Goal: Task Accomplishment & Management: Use online tool/utility

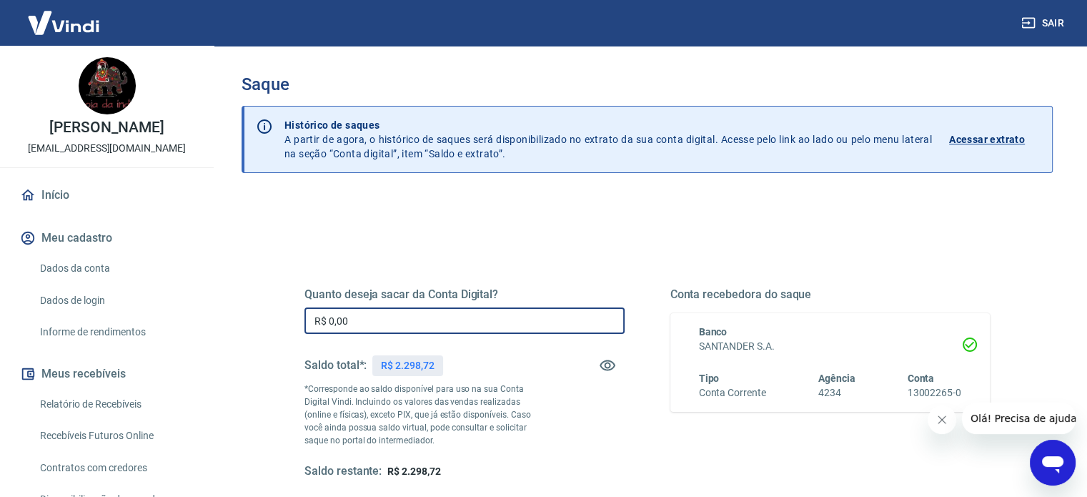
click at [455, 331] on input "R$ 0,00" at bounding box center [464, 320] width 320 height 26
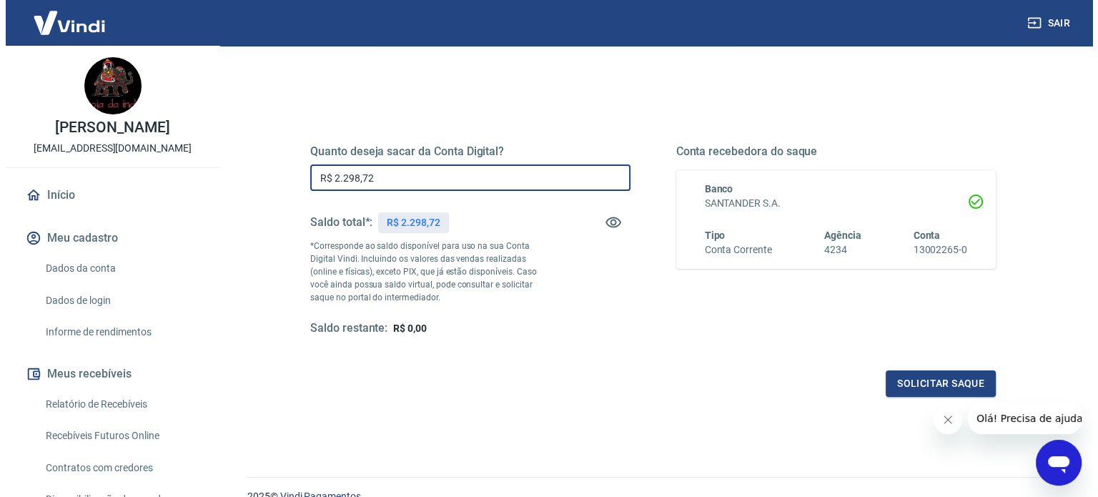
scroll to position [209, 0]
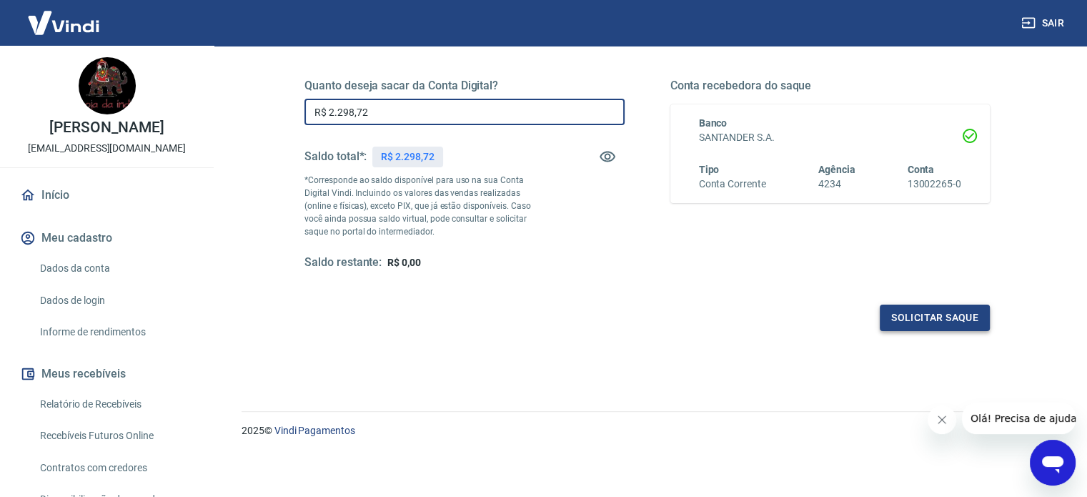
type input "R$ 2.298,72"
click at [926, 318] on button "Solicitar saque" at bounding box center [935, 317] width 110 height 26
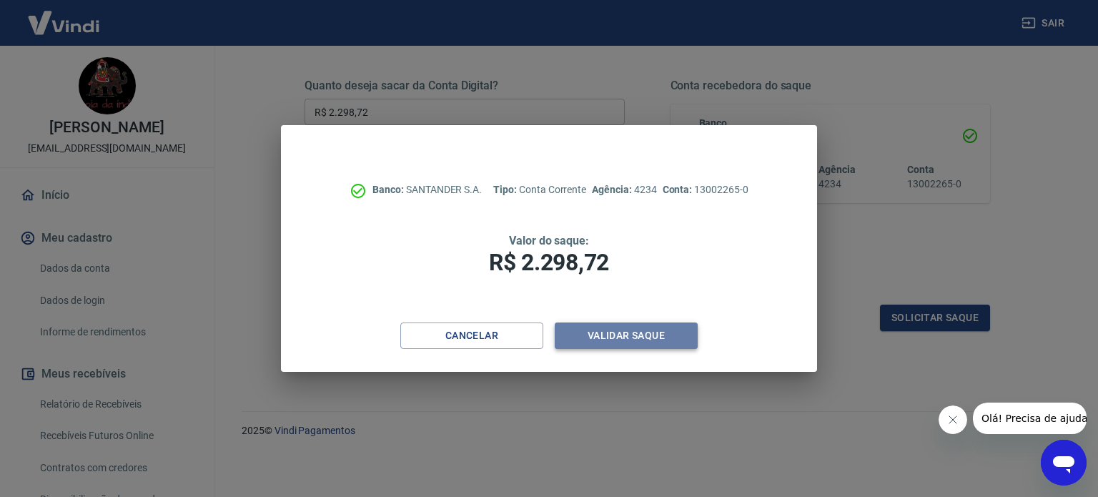
click at [642, 341] on button "Validar saque" at bounding box center [625, 335] width 143 height 26
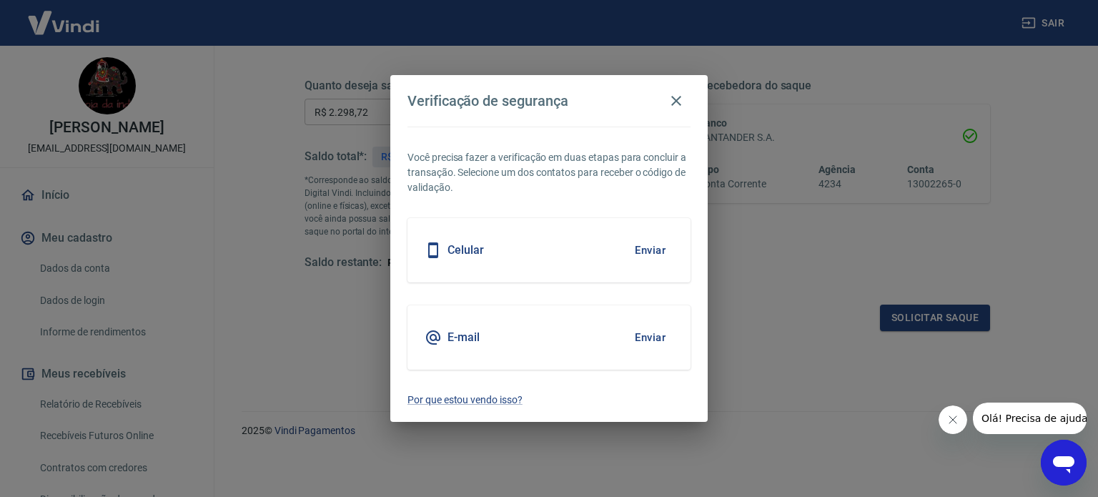
click at [618, 257] on div "Celular Enviar" at bounding box center [548, 250] width 283 height 64
click at [640, 252] on button "Enviar" at bounding box center [650, 250] width 46 height 30
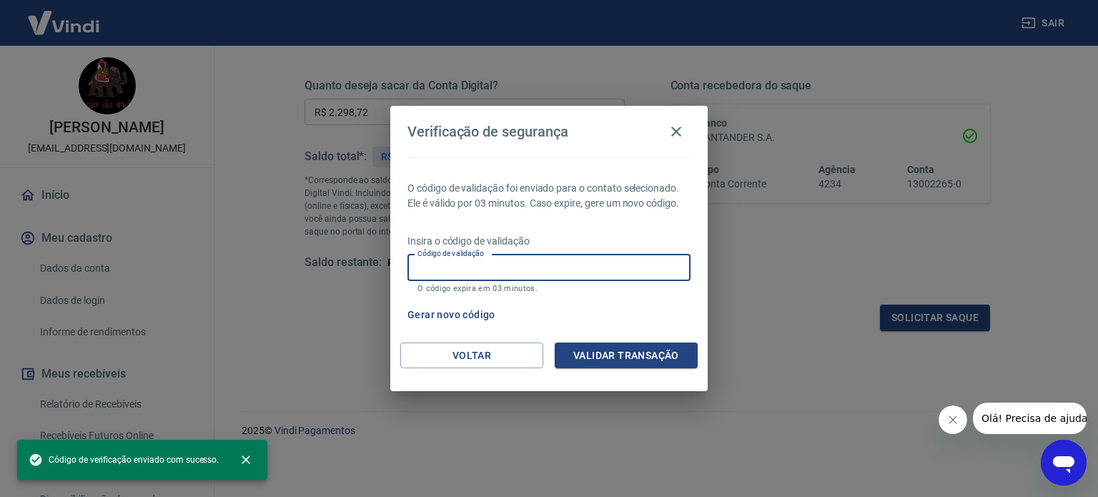
click at [537, 272] on input "Código de validação" at bounding box center [548, 267] width 283 height 26
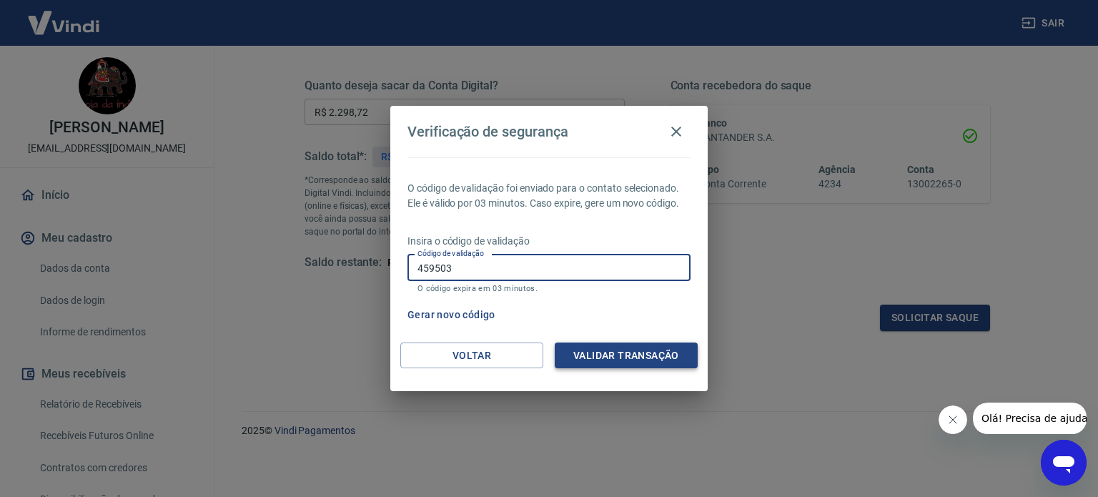
type input "459503"
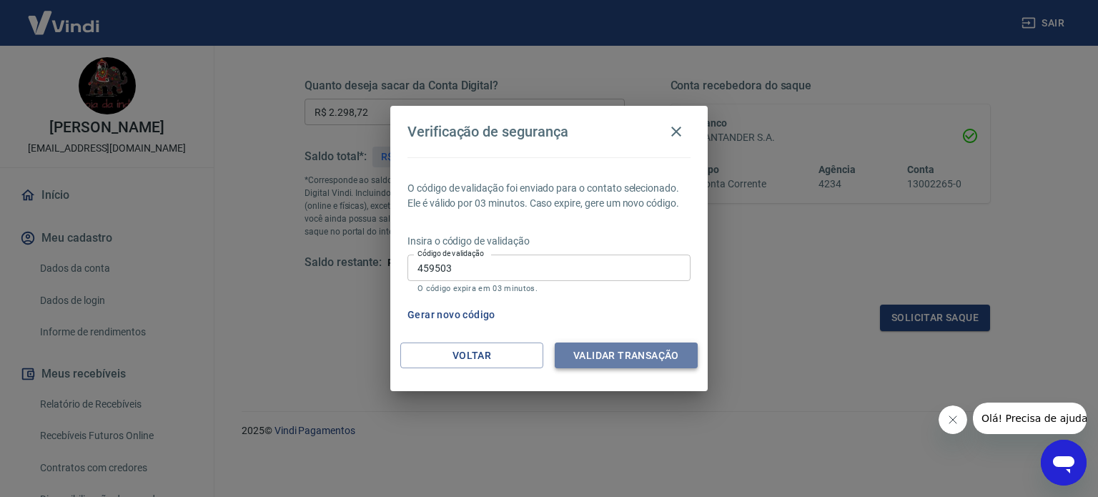
click at [637, 348] on button "Validar transação" at bounding box center [625, 355] width 143 height 26
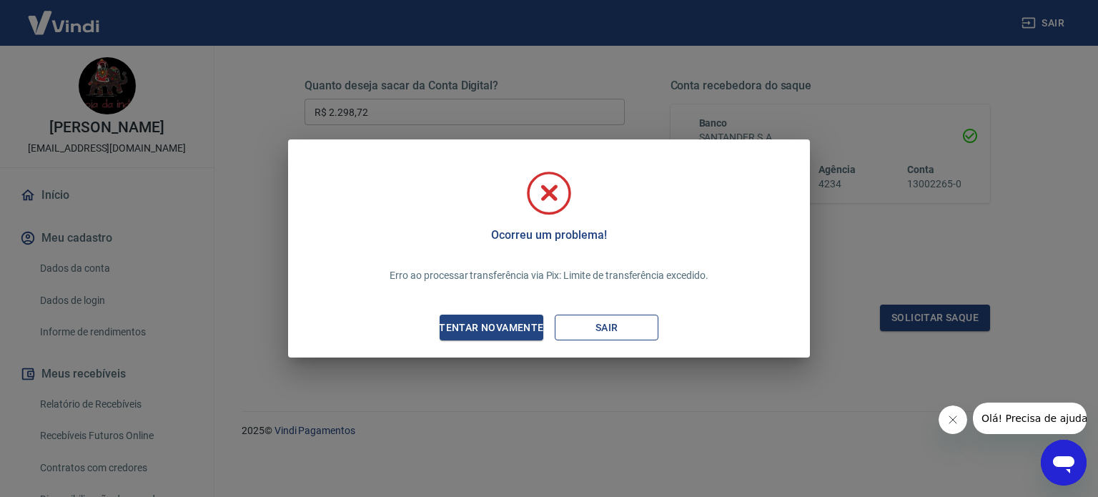
click at [592, 327] on button "Sair" at bounding box center [606, 327] width 104 height 26
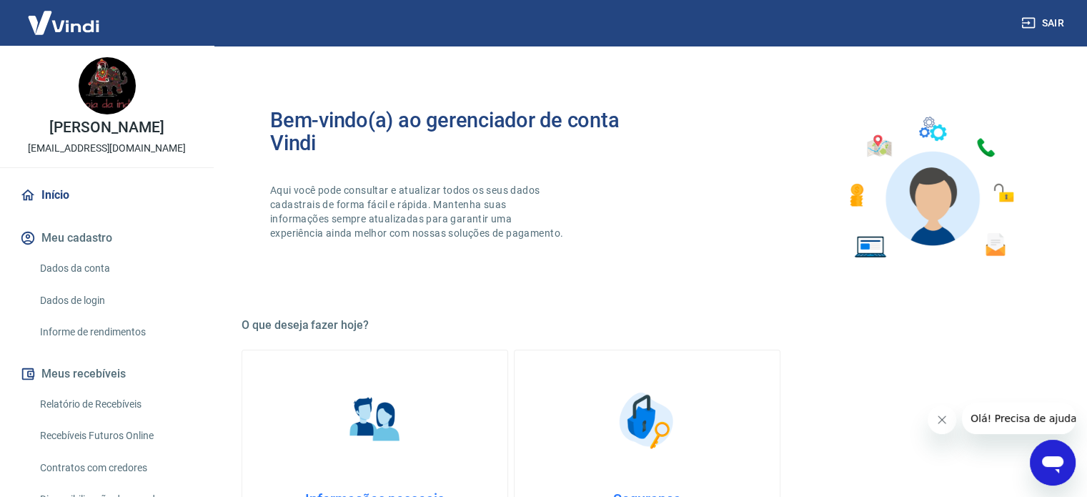
click at [67, 402] on link "Relatório de Recebíveis" at bounding box center [115, 403] width 162 height 29
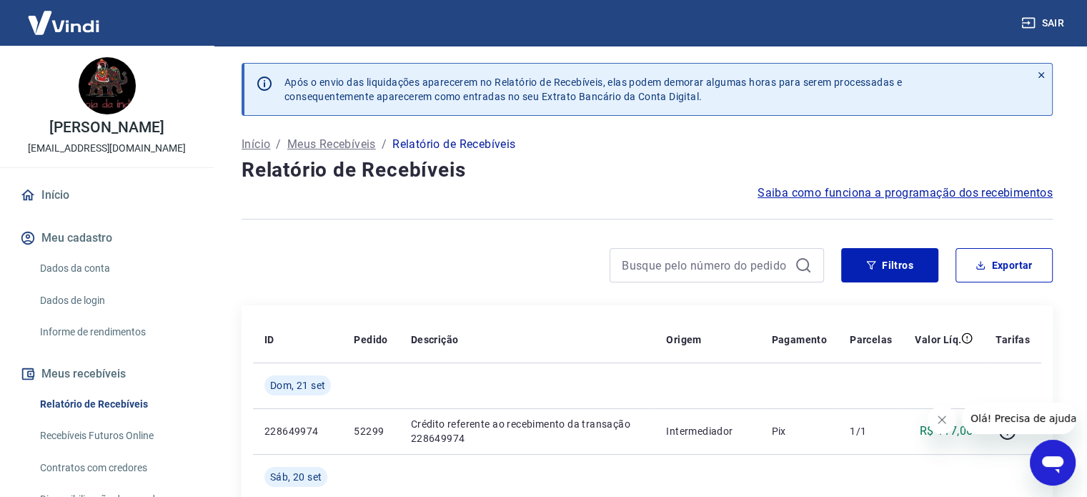
click at [66, 22] on img at bounding box center [63, 23] width 93 height 44
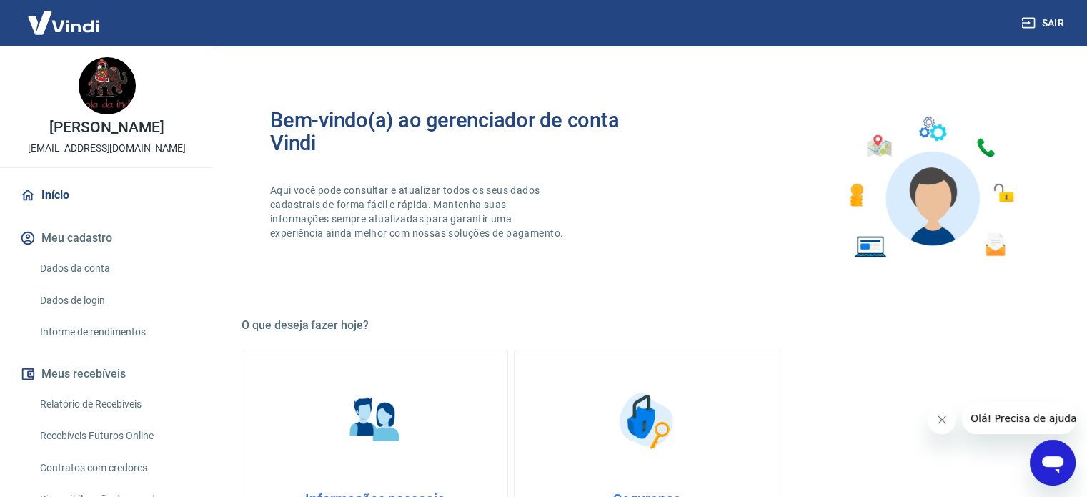
click at [74, 242] on button "Meu cadastro" at bounding box center [106, 237] width 179 height 31
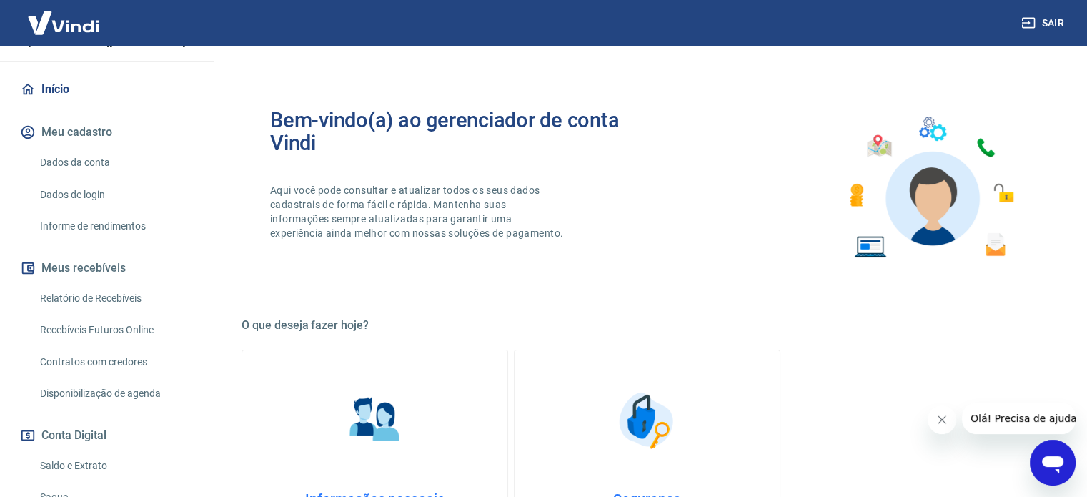
scroll to position [143, 0]
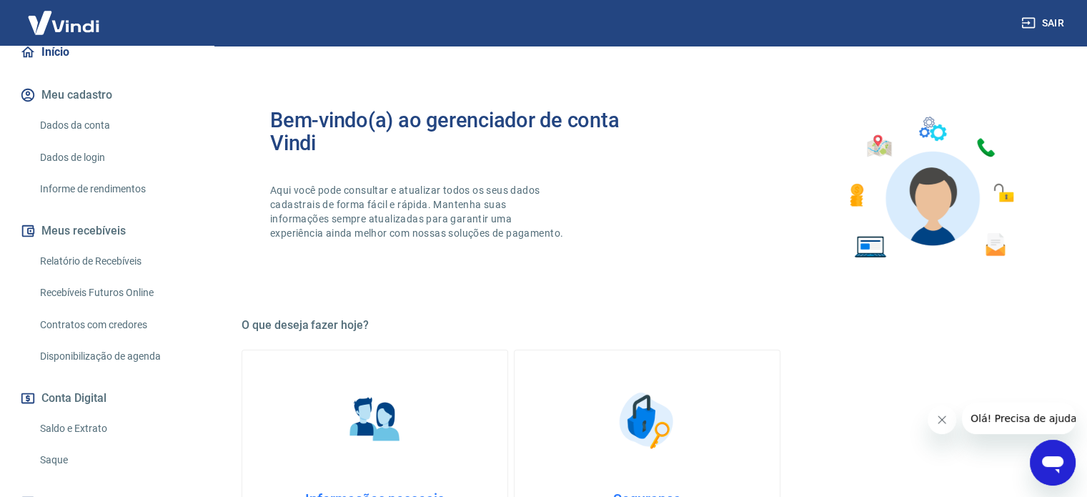
click at [89, 429] on link "Saldo e Extrato" at bounding box center [115, 428] width 162 height 29
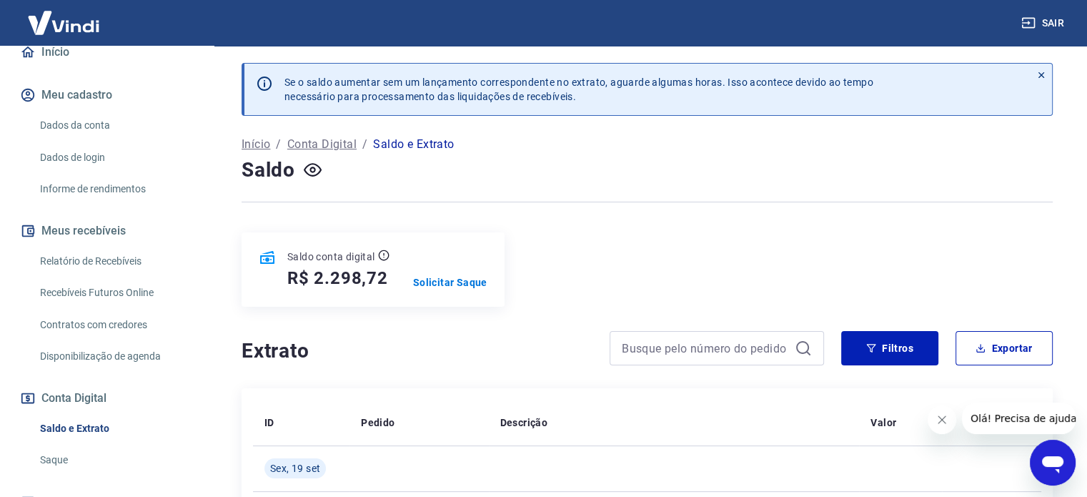
click at [1044, 74] on icon at bounding box center [1041, 75] width 10 height 10
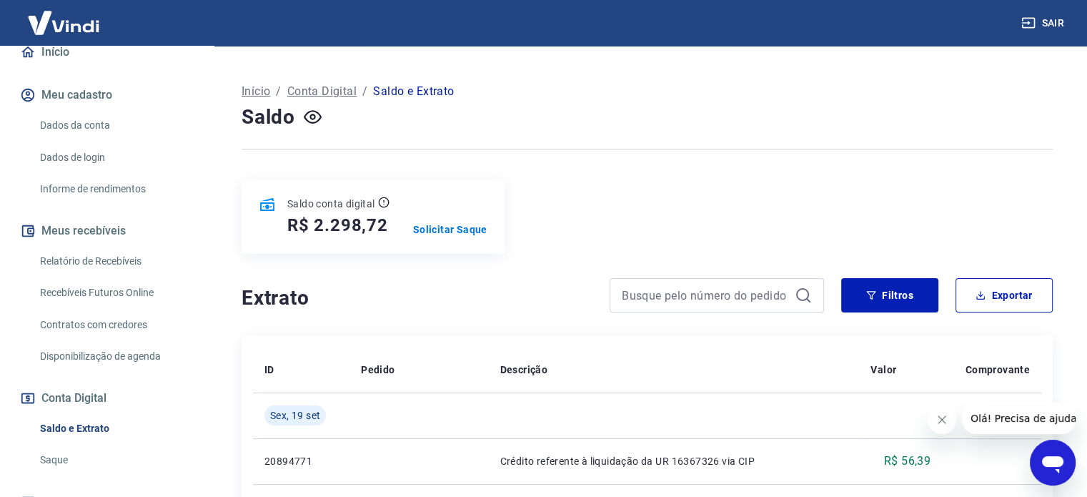
click at [67, 31] on img at bounding box center [63, 23] width 93 height 44
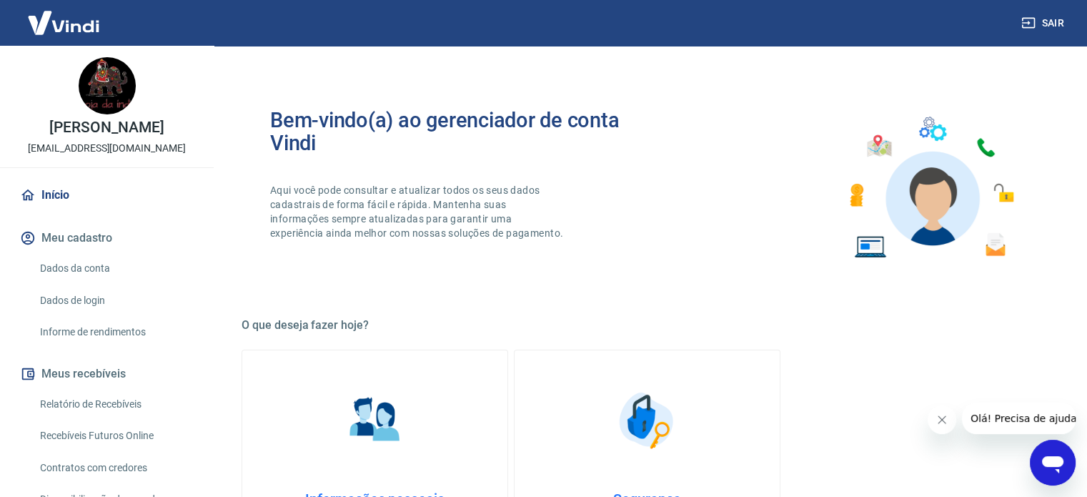
click at [51, 25] on img at bounding box center [63, 23] width 93 height 44
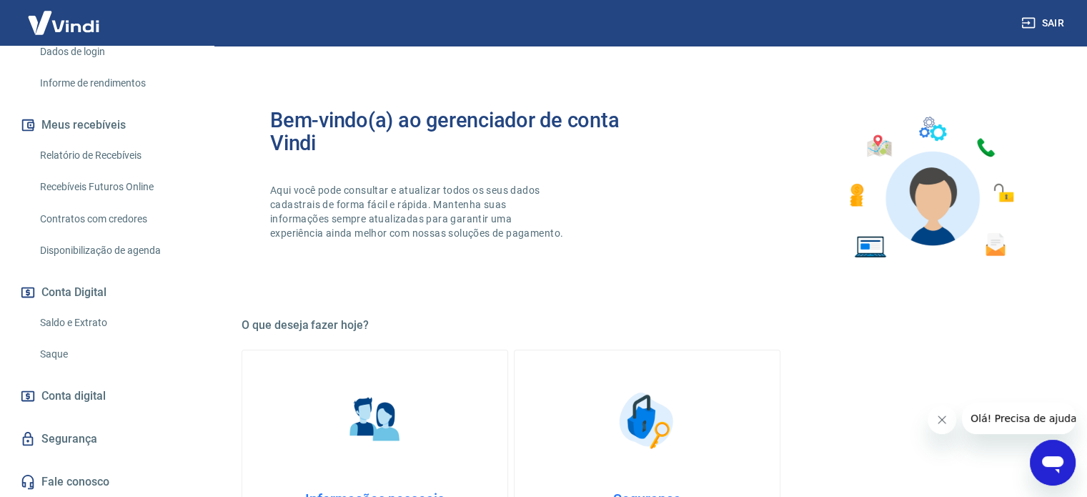
scroll to position [143, 0]
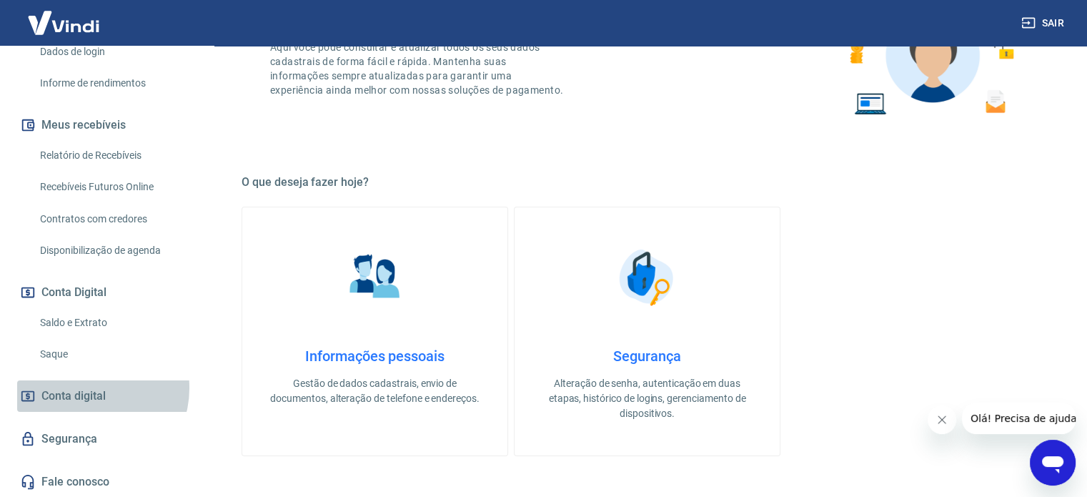
click at [90, 387] on span "Conta digital" at bounding box center [73, 396] width 64 height 20
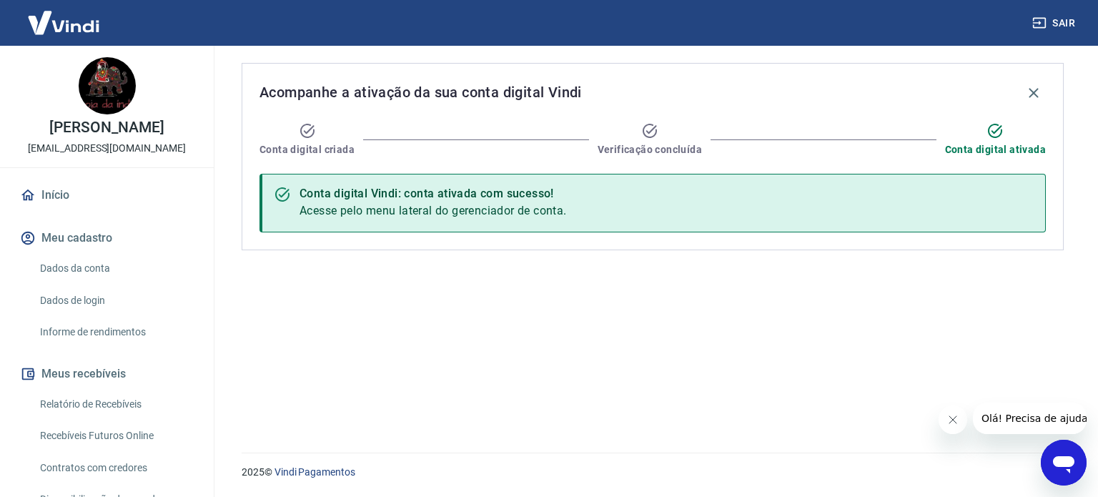
click at [61, 196] on link "Início" at bounding box center [106, 194] width 179 height 31
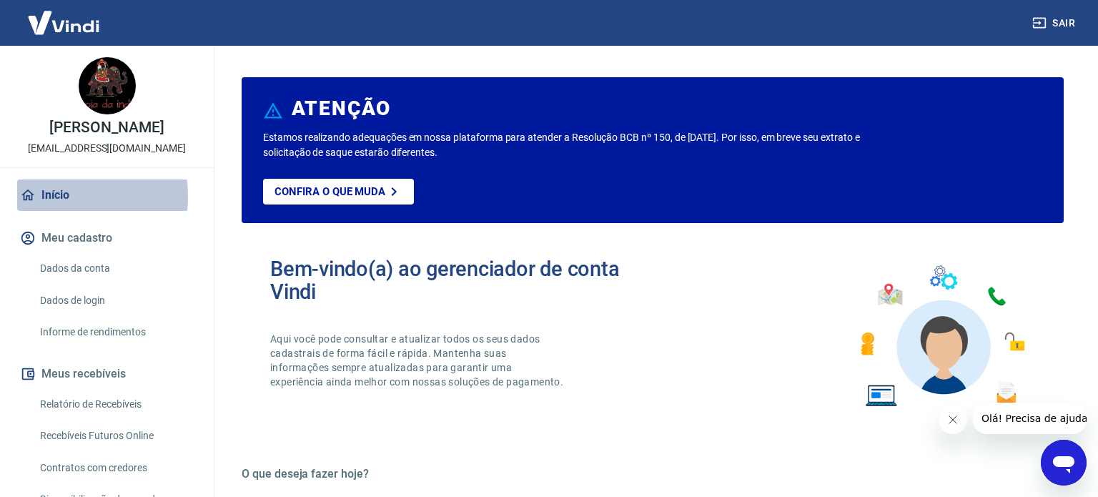
click at [62, 196] on link "Início" at bounding box center [106, 194] width 179 height 31
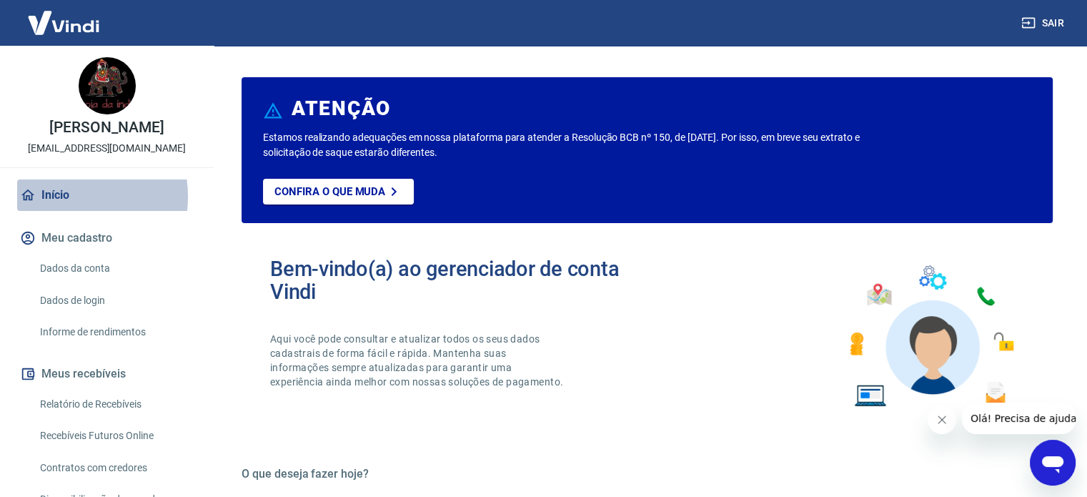
click at [63, 196] on link "Início" at bounding box center [106, 194] width 179 height 31
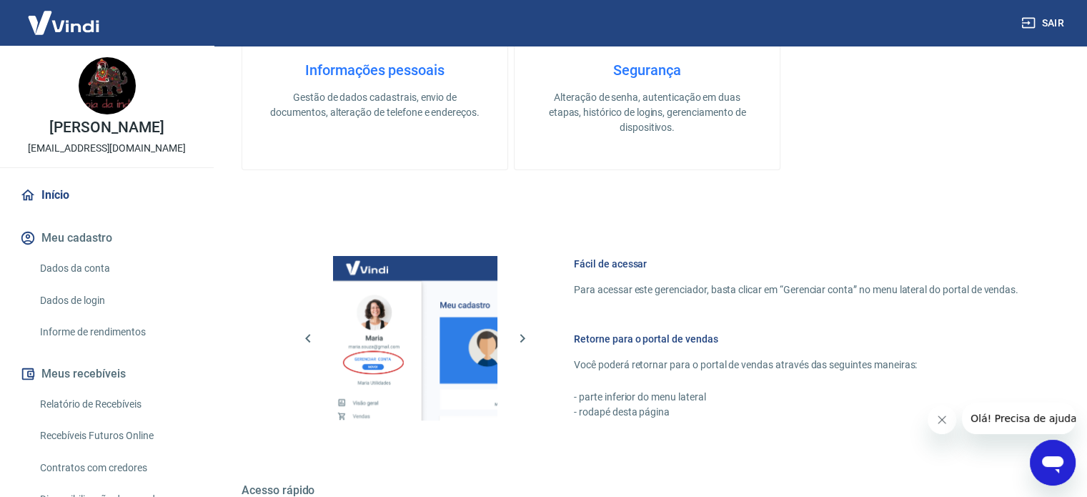
scroll to position [286, 0]
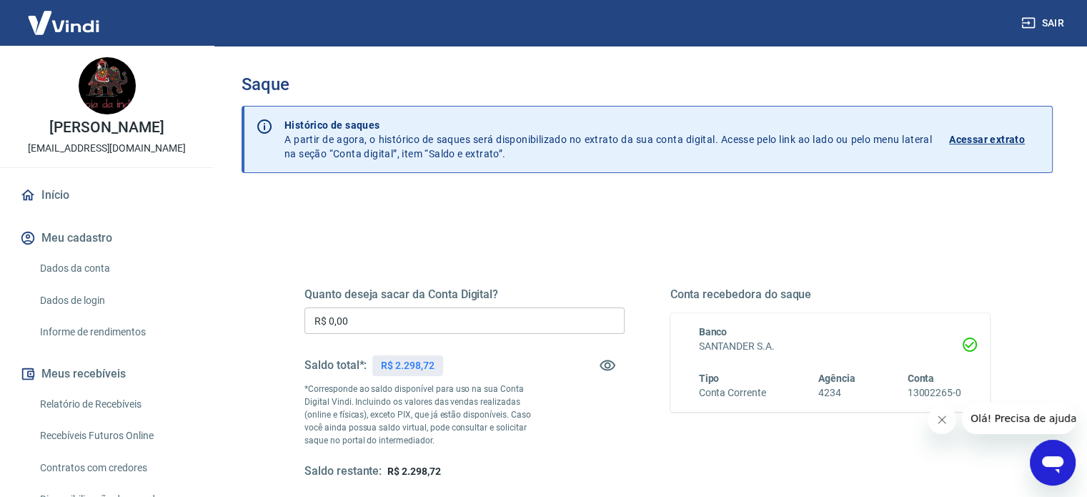
click at [432, 325] on input "R$ 0,00" at bounding box center [464, 320] width 320 height 26
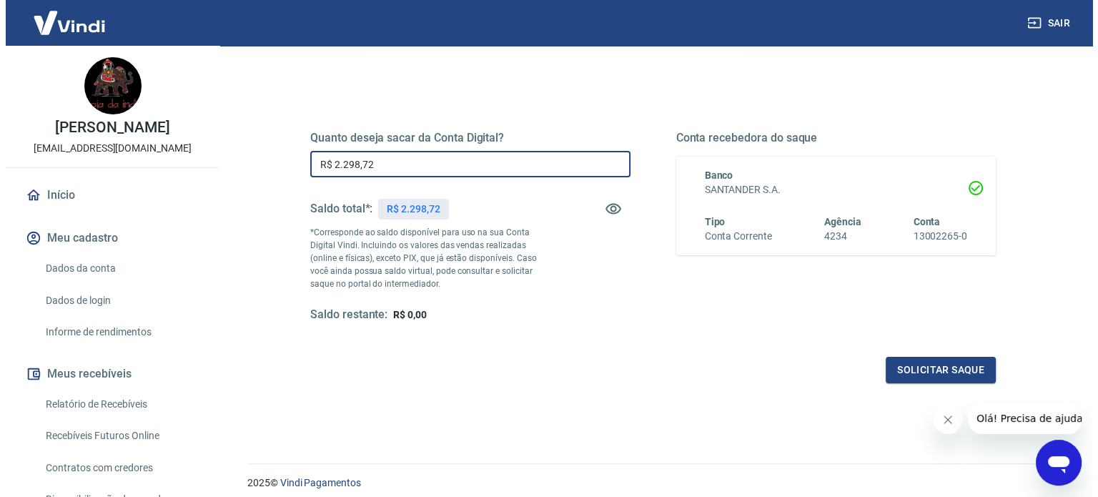
scroll to position [209, 0]
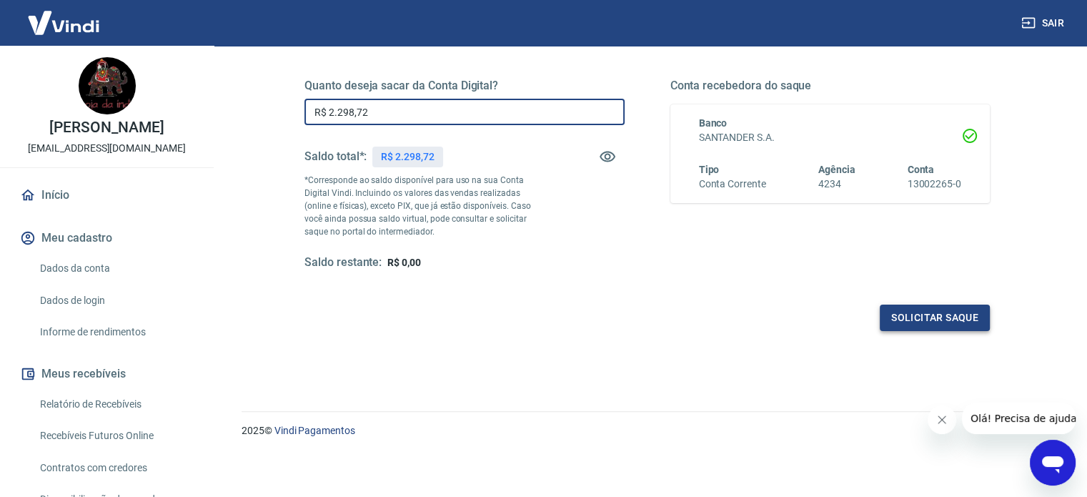
type input "R$ 2.298,72"
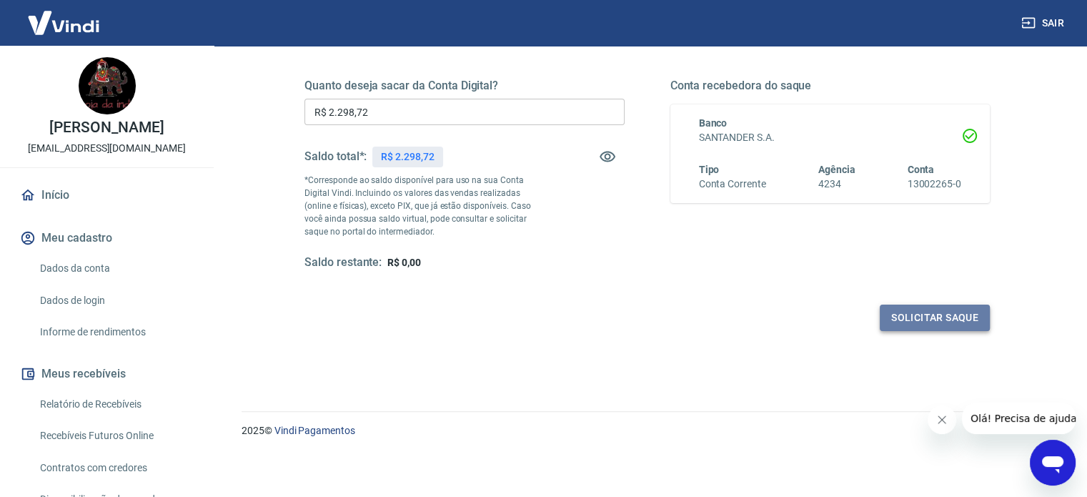
click at [910, 317] on button "Solicitar saque" at bounding box center [935, 317] width 110 height 26
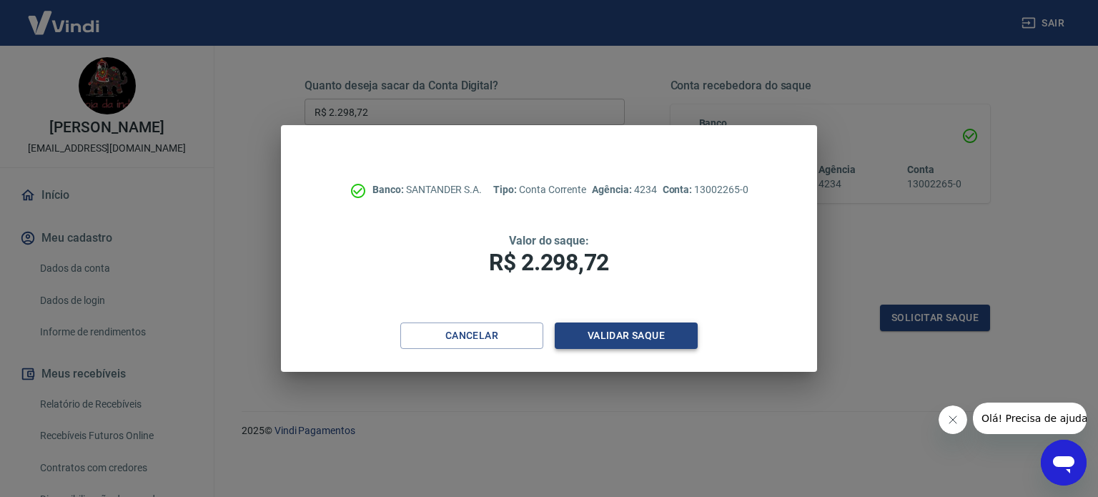
click at [620, 340] on button "Validar saque" at bounding box center [625, 335] width 143 height 26
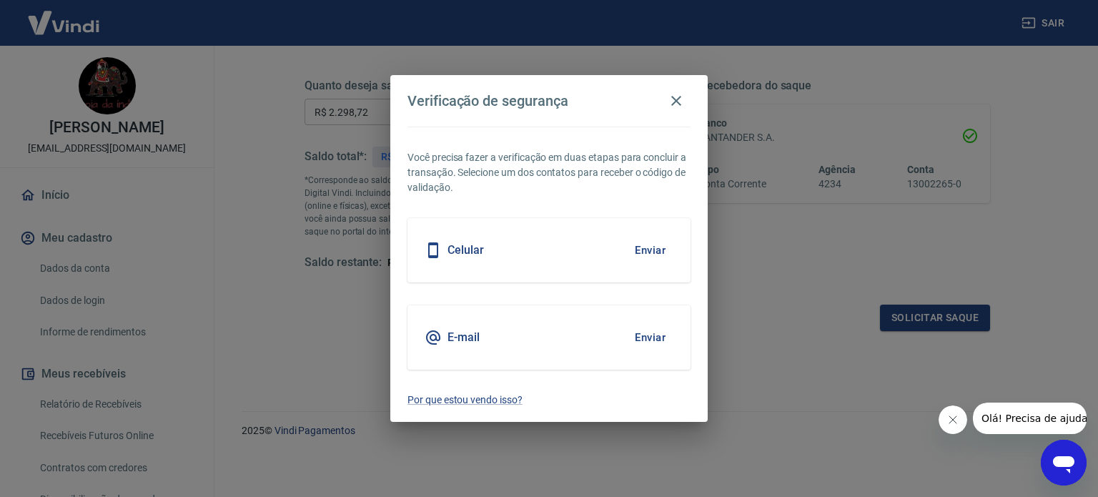
click at [553, 264] on div "Celular Enviar" at bounding box center [548, 250] width 283 height 64
click at [653, 247] on button "Enviar" at bounding box center [650, 250] width 46 height 30
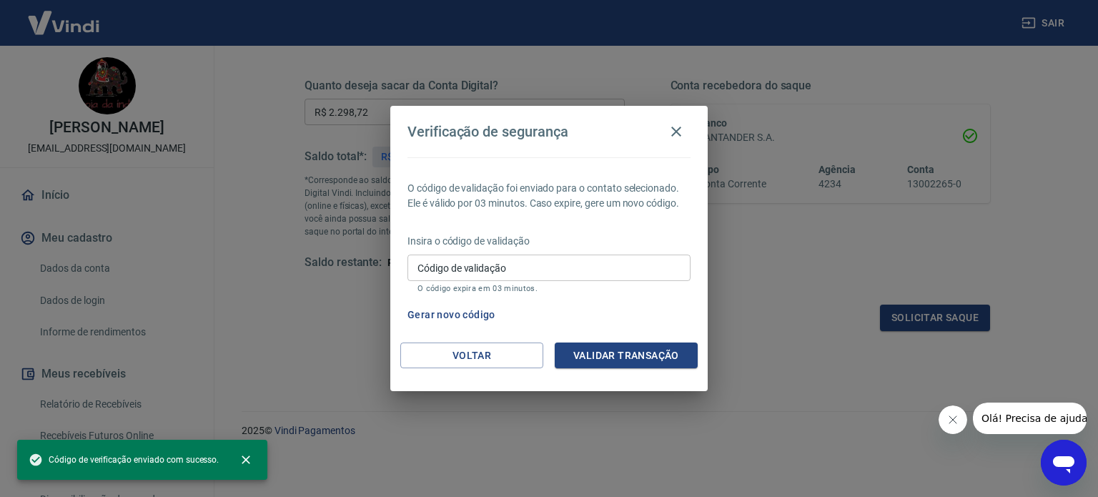
click at [577, 264] on input "Código de validação" at bounding box center [548, 267] width 283 height 26
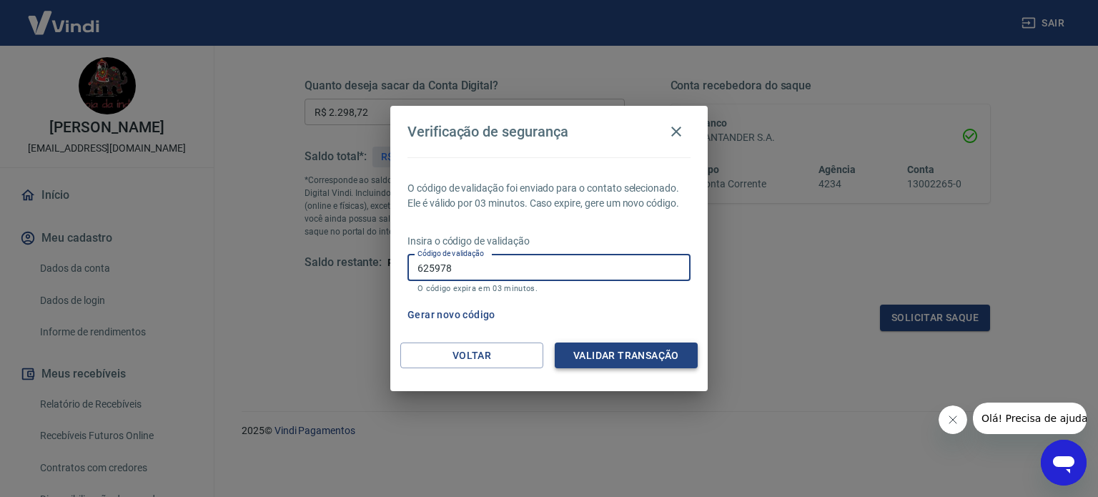
type input "625978"
click at [638, 352] on button "Validar transação" at bounding box center [625, 355] width 143 height 26
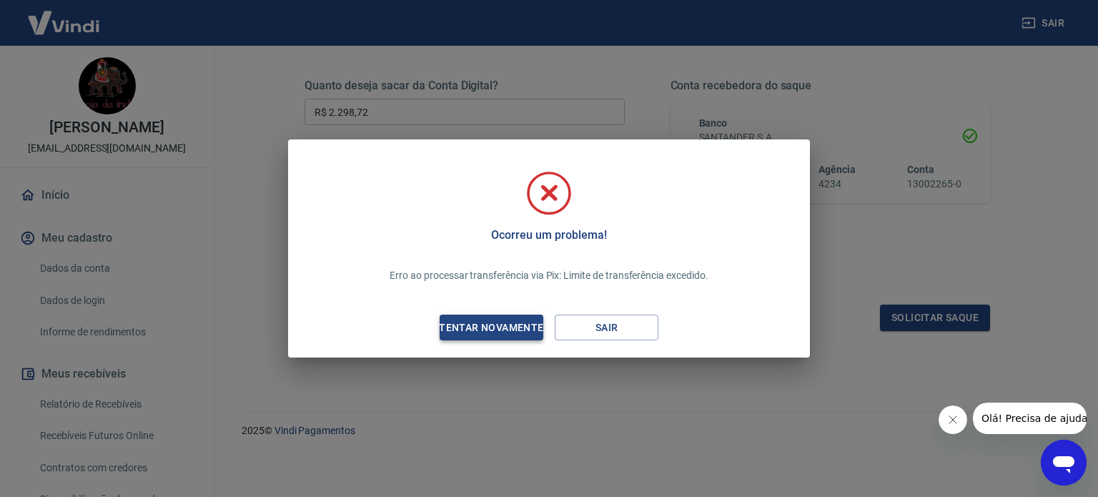
click at [519, 329] on div "Tentar novamente" at bounding box center [491, 328] width 139 height 18
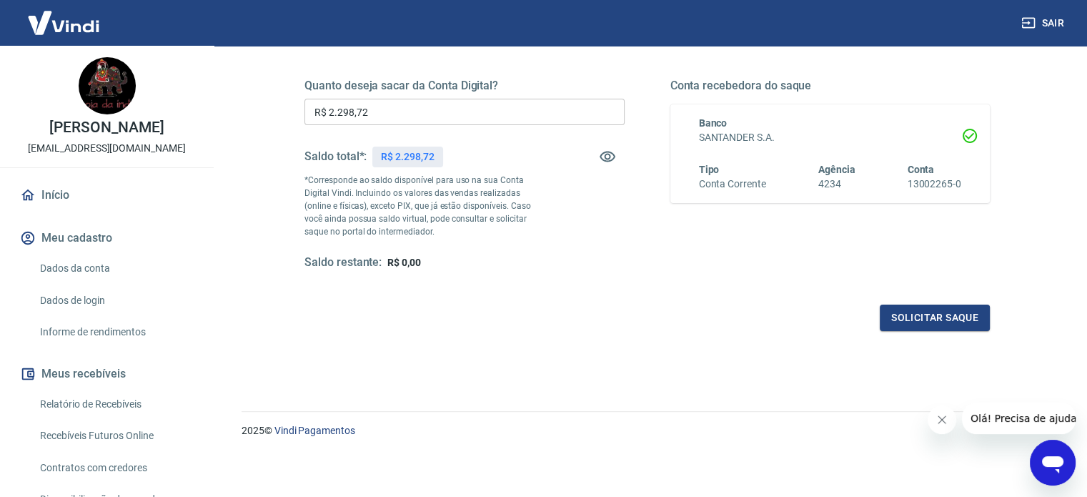
click at [416, 104] on input "R$ 2.298,72" at bounding box center [464, 112] width 320 height 26
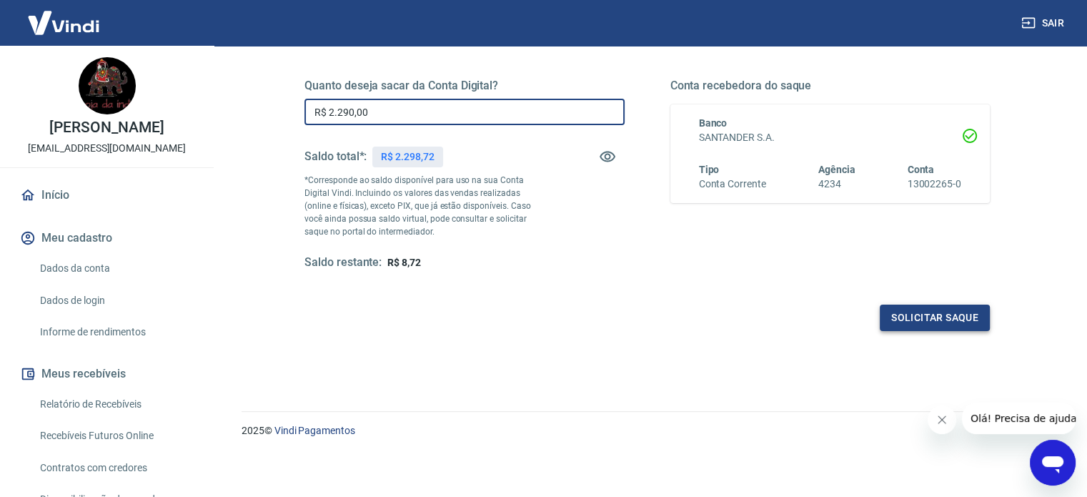
type input "R$ 2.290,00"
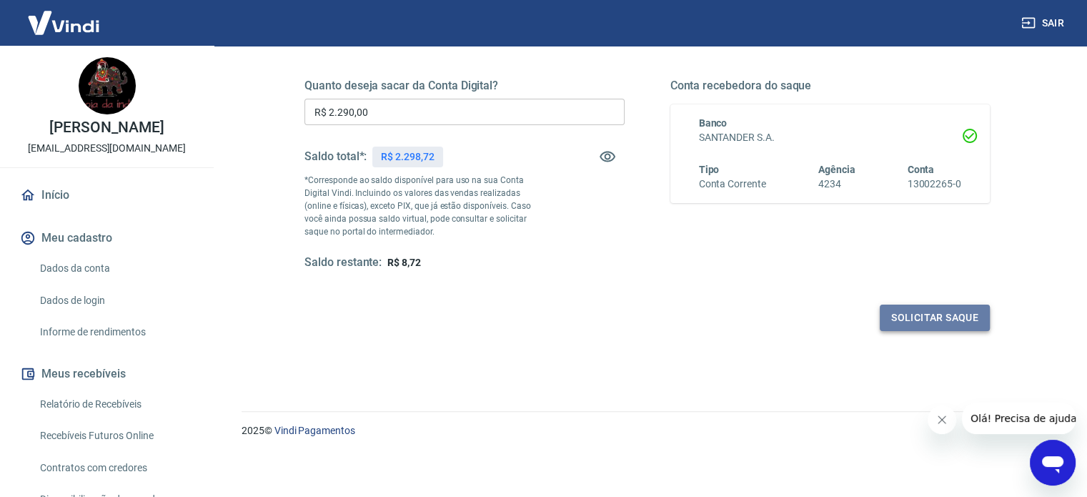
click at [925, 318] on button "Solicitar saque" at bounding box center [935, 317] width 110 height 26
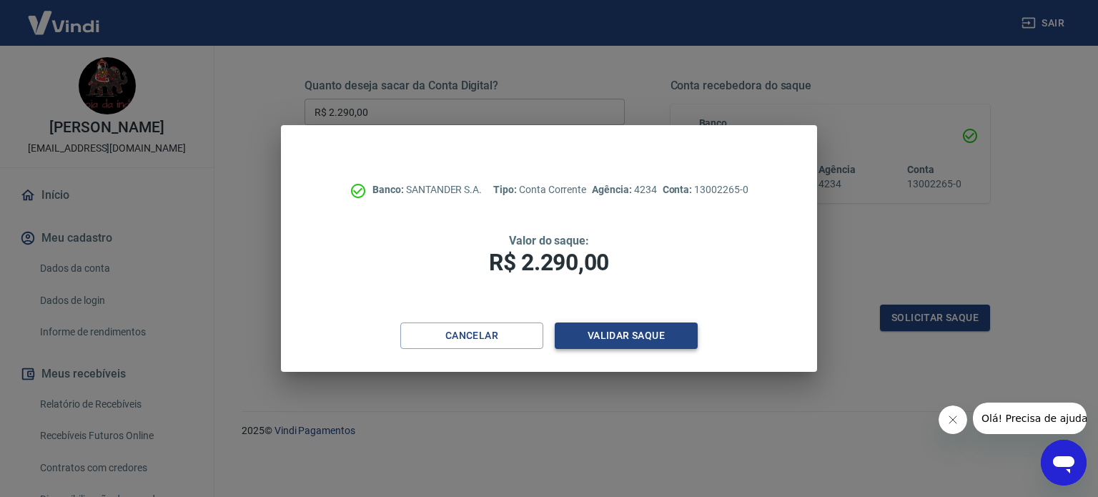
click at [626, 338] on button "Validar saque" at bounding box center [625, 335] width 143 height 26
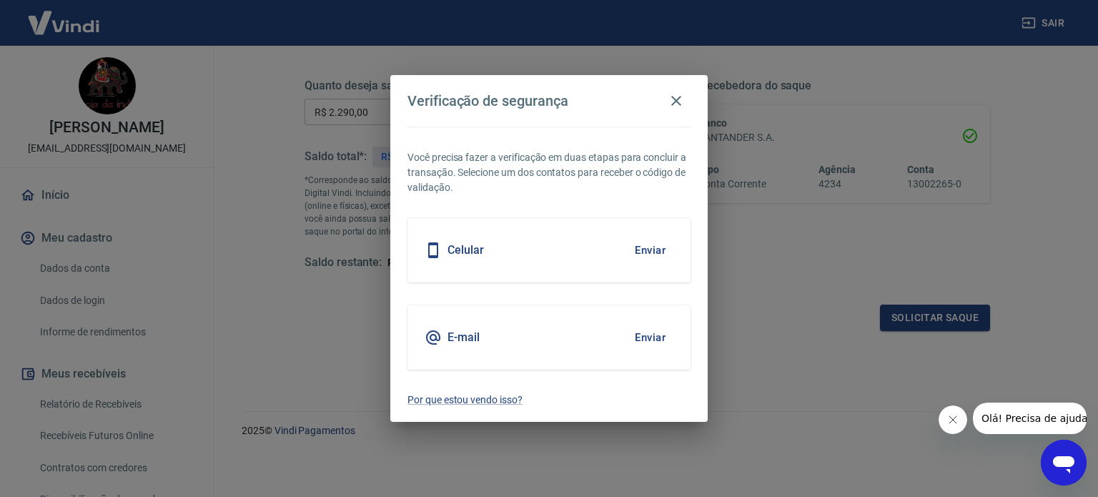
click at [648, 246] on button "Enviar" at bounding box center [650, 250] width 46 height 30
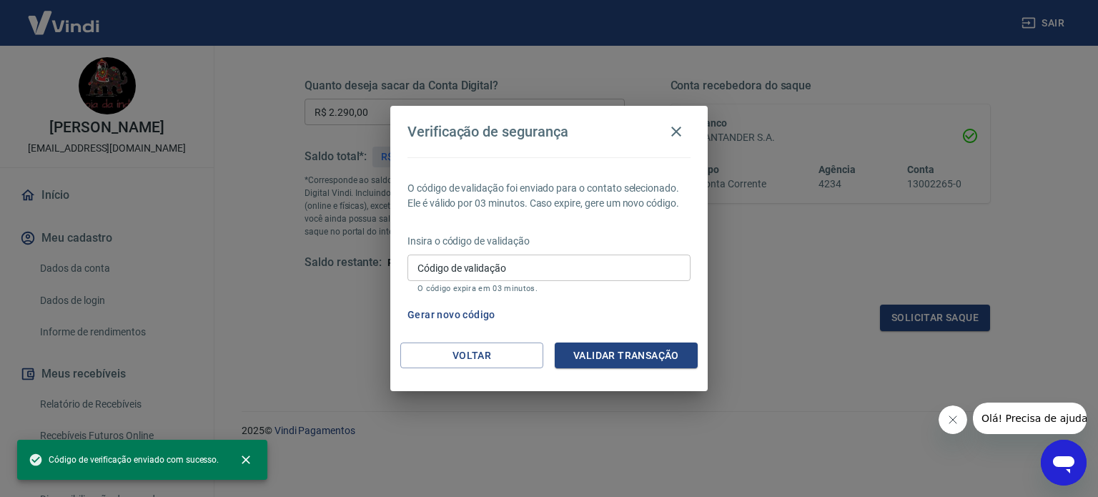
click at [574, 271] on input "Código de validação" at bounding box center [548, 267] width 283 height 26
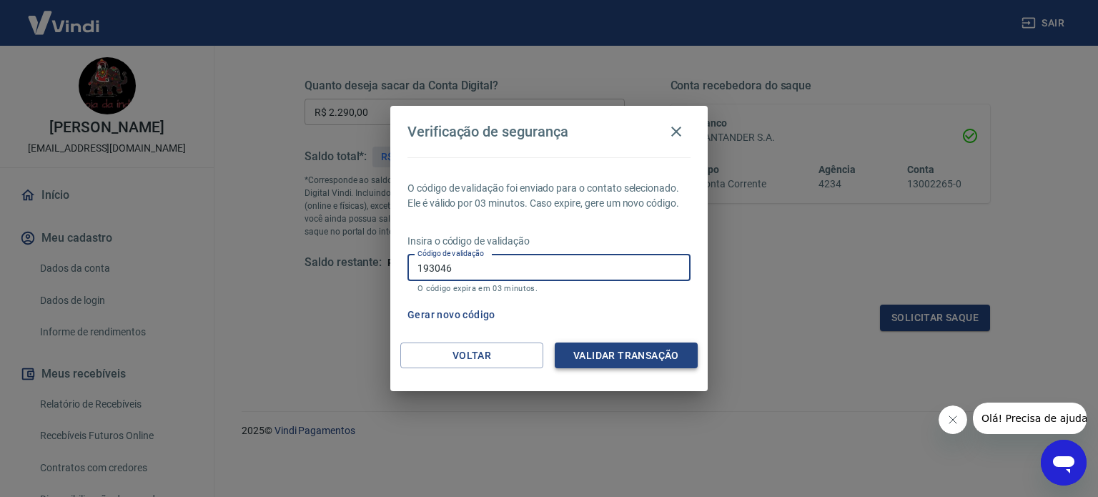
type input "193046"
click at [620, 359] on button "Validar transação" at bounding box center [625, 355] width 143 height 26
